Goal: Task Accomplishment & Management: Complete application form

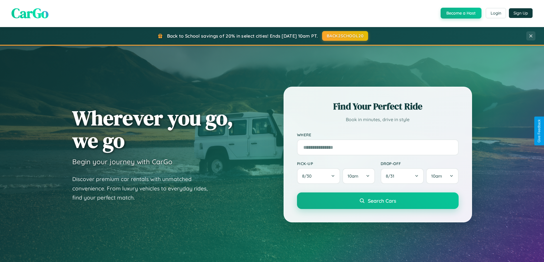
scroll to position [246, 0]
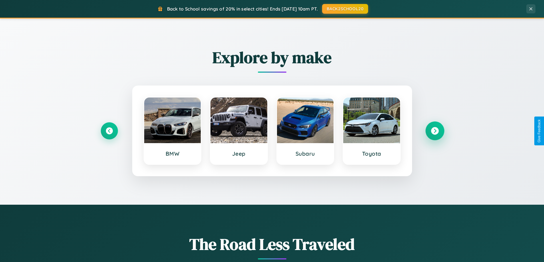
click at [435, 131] on icon at bounding box center [435, 131] width 8 height 8
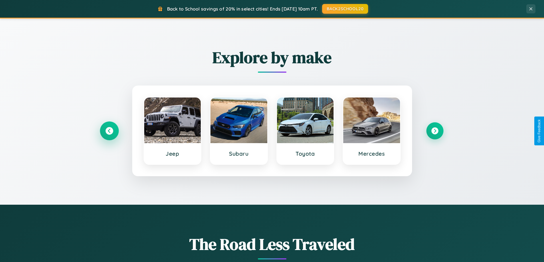
click at [109, 131] on icon at bounding box center [109, 131] width 8 height 8
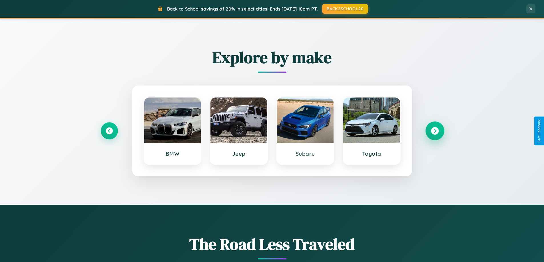
click at [435, 131] on icon at bounding box center [435, 131] width 8 height 8
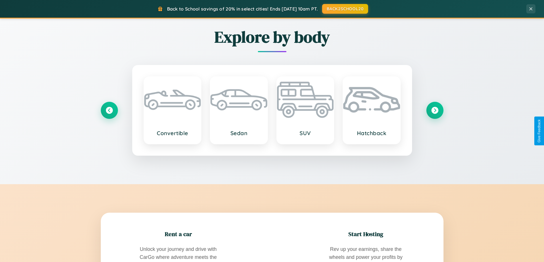
scroll to position [918, 0]
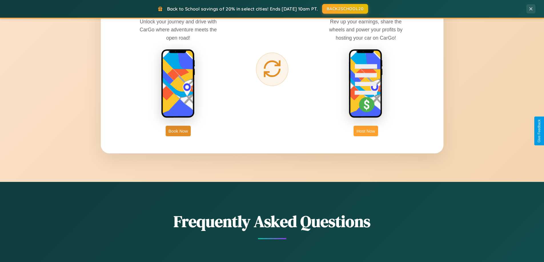
click at [366, 131] on button "Host Now" at bounding box center [366, 131] width 24 height 11
